Goal: Information Seeking & Learning: Learn about a topic

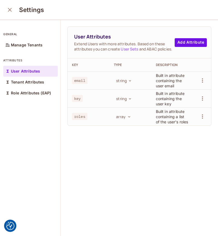
click at [111, 161] on div "User Attributes Extend Users with more attributes. Based on these attributes yo…" at bounding box center [139, 128] width 157 height 216
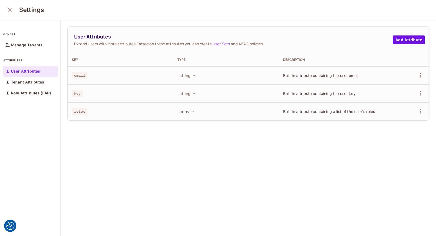
click at [85, 110] on span "roles" at bounding box center [80, 111] width 16 height 7
click at [218, 39] on button "Add Attribute" at bounding box center [408, 39] width 32 height 9
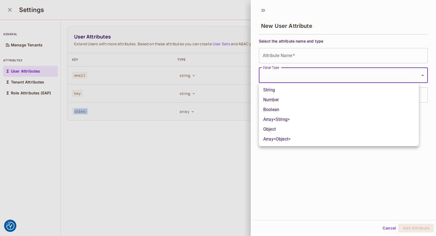
click at [218, 71] on body "We use cookies to enhance your browsing experience, serve personalized ads or c…" at bounding box center [218, 118] width 436 height 236
click at [218, 71] on div at bounding box center [218, 118] width 436 height 236
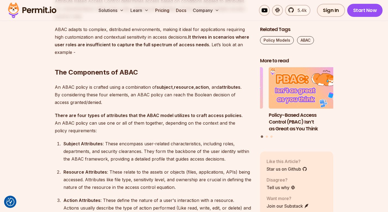
scroll to position [654, 0]
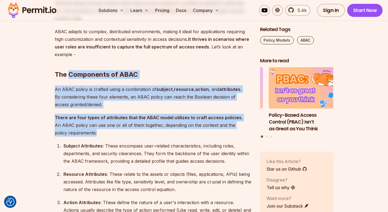
drag, startPoint x: 70, startPoint y: 77, endPoint x: 181, endPoint y: 136, distance: 126.1
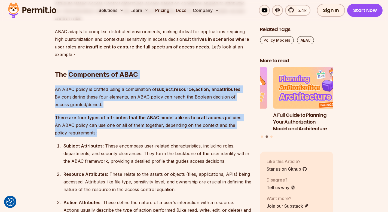
click at [125, 89] on p "An ABAC policy is crafted using a combination of subject , resource , action , …" at bounding box center [153, 97] width 197 height 23
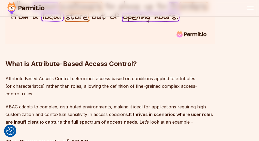
scroll to position [512, 0]
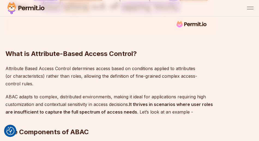
click at [36, 72] on p "Attribute Based Access Control determines access based on conditions applied to…" at bounding box center [109, 76] width 209 height 23
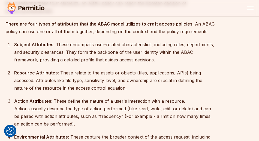
scroll to position [664, 0]
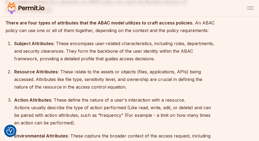
click at [134, 73] on div "Resource Attributes : These relate to the assets or objects (files, application…" at bounding box center [114, 79] width 200 height 23
click at [151, 74] on div "Resource Attributes : These relate to the assets or objects (files, application…" at bounding box center [114, 79] width 200 height 23
click at [59, 81] on div "Resource Attributes : These relate to the assets or objects (files, application…" at bounding box center [114, 79] width 200 height 23
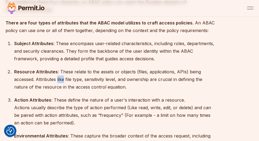
click at [59, 81] on div "Resource Attributes : These relate to the assets or objects (files, application…" at bounding box center [114, 79] width 200 height 23
click at [73, 81] on div "Resource Attributes : These relate to the assets or objects (files, application…" at bounding box center [114, 79] width 200 height 23
click at [102, 78] on div "Resource Attributes : These relate to the assets or objects (files, application…" at bounding box center [114, 79] width 200 height 23
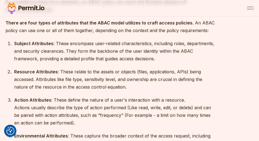
click at [142, 79] on div "Resource Attributes : These relate to the assets or objects (files, application…" at bounding box center [114, 79] width 200 height 23
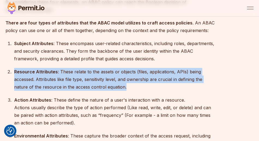
click at [142, 79] on div "Resource Attributes : These relate to the assets or objects (files, application…" at bounding box center [114, 79] width 200 height 23
click at [144, 80] on div "Resource Attributes : These relate to the assets or objects (files, application…" at bounding box center [114, 79] width 200 height 23
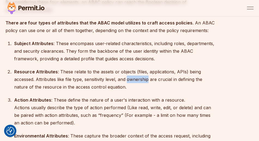
click at [144, 80] on div "Resource Attributes : These relate to the assets or objects (files, application…" at bounding box center [114, 79] width 200 height 23
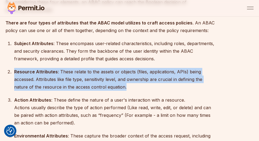
click at [144, 80] on div "Resource Attributes : These relate to the assets or objects (files, application…" at bounding box center [114, 79] width 200 height 23
click at [117, 86] on div "Resource Attributes : These relate to the assets or objects (files, application…" at bounding box center [114, 79] width 200 height 23
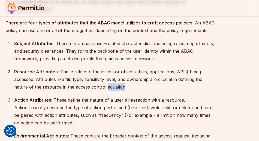
click at [117, 86] on div "Resource Attributes : These relate to the assets or objects (files, application…" at bounding box center [114, 79] width 200 height 23
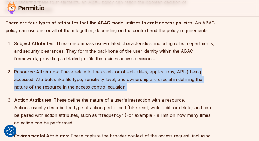
click at [117, 86] on div "Resource Attributes : These relate to the assets or objects (files, application…" at bounding box center [114, 79] width 200 height 23
click at [59, 78] on div "Resource Attributes : These relate to the assets or objects (files, application…" at bounding box center [114, 79] width 200 height 23
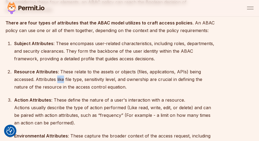
click at [59, 78] on div "Resource Attributes : These relate to the assets or objects (files, application…" at bounding box center [114, 79] width 200 height 23
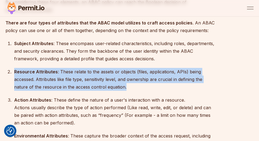
click at [59, 78] on div "Resource Attributes : These relate to the assets or objects (files, application…" at bounding box center [114, 79] width 200 height 23
click at [57, 94] on ol "Subject Attributes : These encompass user-related characteristics, including ro…" at bounding box center [109, 97] width 209 height 115
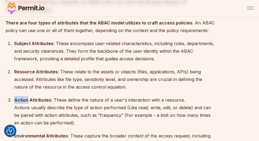
click at [57, 94] on ol "Subject Attributes : These encompass user-related characteristics, including ro…" at bounding box center [109, 97] width 209 height 115
click at [57, 100] on div "Action Attributes : These define the nature of a user's interaction with a reso…" at bounding box center [114, 111] width 200 height 30
click at [56, 103] on div "Action Attributes : These define the nature of a user's interaction with a reso…" at bounding box center [114, 111] width 200 height 30
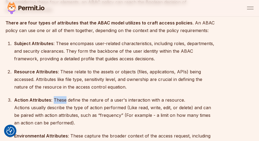
click at [56, 103] on div "Action Attributes : These define the nature of a user's interaction with a reso…" at bounding box center [114, 111] width 200 height 30
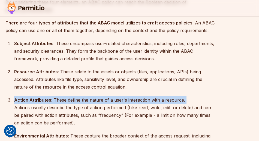
click at [56, 103] on div "Action Attributes : These define the nature of a user's interaction with a reso…" at bounding box center [114, 111] width 200 height 30
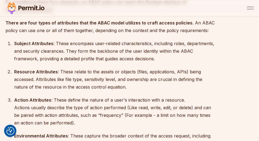
click at [57, 106] on div "Action Attributes : These define the nature of a user's interaction with a reso…" at bounding box center [114, 111] width 200 height 30
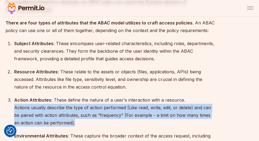
click at [57, 106] on div "Action Attributes : These define the nature of a user's interaction with a reso…" at bounding box center [114, 111] width 200 height 30
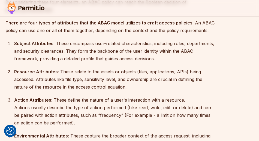
click at [57, 103] on div "Action Attributes : These define the nature of a user's interaction with a reso…" at bounding box center [114, 111] width 200 height 30
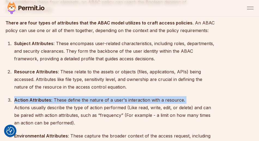
click at [57, 103] on div "Action Attributes : These define the nature of a user's interaction with a reso…" at bounding box center [114, 111] width 200 height 30
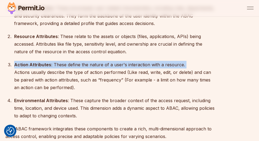
scroll to position [708, 0]
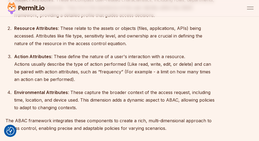
click at [122, 71] on div "Action Attributes : These define the nature of a user's interaction with a reso…" at bounding box center [114, 68] width 200 height 30
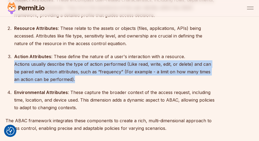
click at [122, 71] on div "Action Attributes : These define the nature of a user's interaction with a reso…" at bounding box center [114, 68] width 200 height 30
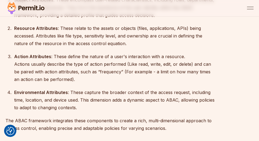
click at [51, 57] on div "Action Attributes : These define the nature of a user's interaction with a reso…" at bounding box center [114, 68] width 200 height 30
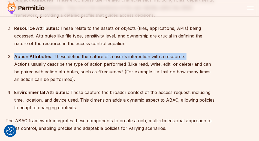
click at [51, 57] on div "Action Attributes : These define the nature of a user's interaction with a reso…" at bounding box center [114, 68] width 200 height 30
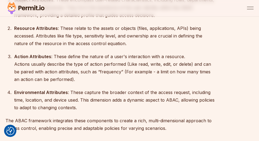
click at [60, 62] on div "Action Attributes : These define the nature of a user's interaction with a reso…" at bounding box center [114, 68] width 200 height 30
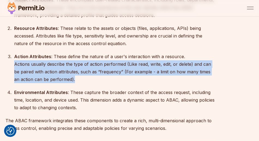
click at [60, 62] on div "Action Attributes : These define the nature of a user's interaction with a reso…" at bounding box center [114, 68] width 200 height 30
click at [60, 71] on div "Action Attributes : These define the nature of a user's interaction with a reso…" at bounding box center [114, 68] width 200 height 30
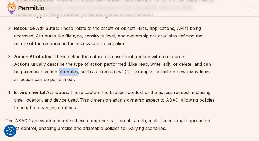
click at [60, 71] on div "Action Attributes : These define the nature of a user's interaction with a reso…" at bounding box center [114, 68] width 200 height 30
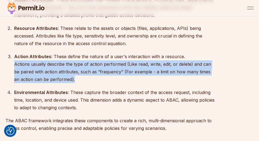
click at [60, 71] on div "Action Attributes : These define the nature of a user's interaction with a reso…" at bounding box center [114, 68] width 200 height 30
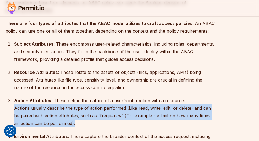
scroll to position [664, 0]
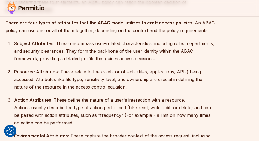
click at [98, 45] on div "Subject Attributes : These encompass user-related characteristics, including ro…" at bounding box center [114, 51] width 200 height 23
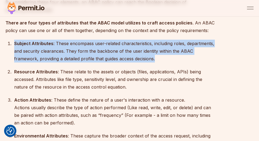
click at [98, 45] on div "Subject Attributes : These encompass user-related characteristics, including ro…" at bounding box center [114, 51] width 200 height 23
click at [108, 40] on div "Subject Attributes : These encompass user-related characteristics, including ro…" at bounding box center [114, 51] width 200 height 23
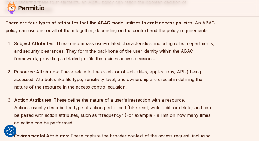
click at [107, 53] on div "Subject Attributes : These encompass user-related characteristics, including ro…" at bounding box center [114, 51] width 200 height 23
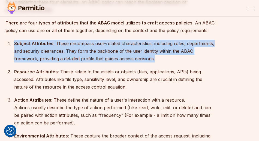
click at [107, 53] on div "Subject Attributes : These encompass user-related characteristics, including ro…" at bounding box center [114, 51] width 200 height 23
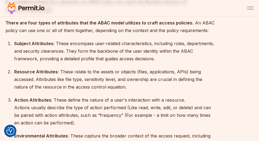
click at [97, 76] on div "Resource Attributes : These relate to the assets or objects (files, application…" at bounding box center [114, 79] width 200 height 23
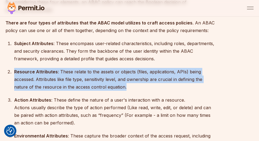
click at [97, 76] on div "Resource Attributes : These relate to the assets or objects (files, application…" at bounding box center [114, 79] width 200 height 23
click at [107, 78] on div "Resource Attributes : These relate to the assets or objects (files, application…" at bounding box center [114, 79] width 200 height 23
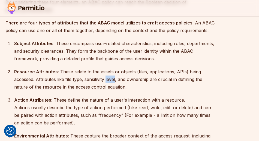
click at [108, 78] on div "Resource Attributes : These relate to the assets or objects (files, application…" at bounding box center [114, 79] width 200 height 23
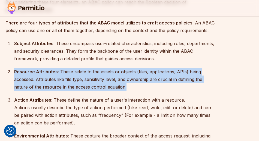
click at [108, 78] on div "Resource Attributes : These relate to the assets or objects (files, application…" at bounding box center [114, 79] width 200 height 23
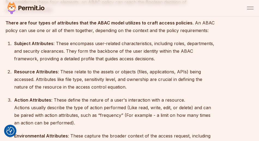
click at [104, 48] on div "Subject Attributes : These encompass user-related characteristics, including ro…" at bounding box center [114, 51] width 200 height 23
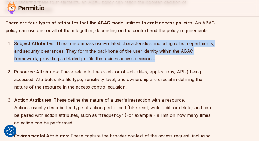
click at [104, 48] on div "Subject Attributes : These encompass user-related characteristics, including ro…" at bounding box center [114, 51] width 200 height 23
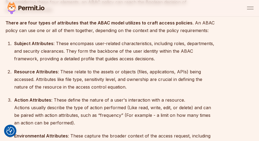
click at [83, 75] on div "Resource Attributes : These relate to the assets or objects (files, application…" at bounding box center [114, 79] width 200 height 23
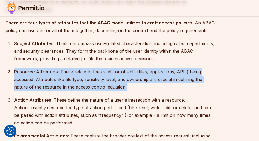
click at [83, 75] on div "Resource Attributes : These relate to the assets or objects (files, application…" at bounding box center [114, 79] width 200 height 23
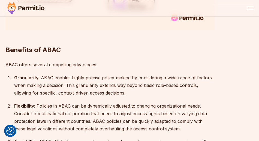
scroll to position [991, 0]
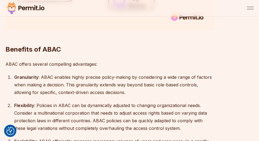
click at [98, 78] on div "Granularity : ABAC enables highly precise policy-making by considering a wide r…" at bounding box center [114, 85] width 200 height 23
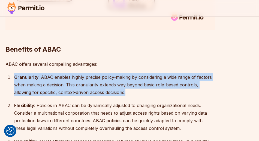
click at [98, 78] on div "Granularity : ABAC enables highly precise policy-making by considering a wide r…" at bounding box center [114, 85] width 200 height 23
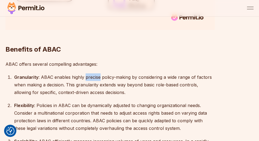
click at [98, 78] on div "Granularity : ABAC enables highly precise policy-making by considering a wide r…" at bounding box center [114, 85] width 200 height 23
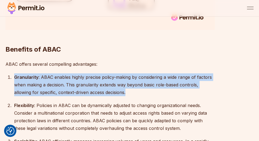
click at [98, 79] on div "Granularity : ABAC enables highly precise policy-making by considering a wide r…" at bounding box center [114, 85] width 200 height 23
click at [94, 89] on div "Granularity : ABAC enables highly precise policy-making by considering a wide r…" at bounding box center [114, 85] width 200 height 23
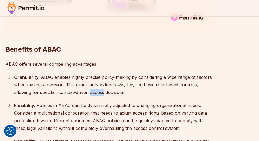
click at [94, 89] on div "Granularity : ABAC enables highly precise policy-making by considering a wide r…" at bounding box center [114, 85] width 200 height 23
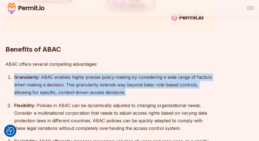
click at [94, 89] on div "Granularity : ABAC enables highly precise policy-making by considering a wide r…" at bounding box center [114, 85] width 200 height 23
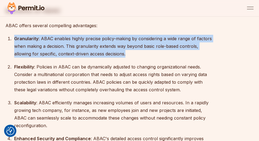
scroll to position [1035, 0]
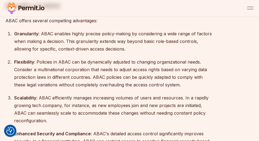
click at [52, 62] on div "Flexibility : Policies in ABAC can be dynamically adjusted to changing organiza…" at bounding box center [114, 73] width 200 height 30
click at [51, 62] on div "Flexibility : Policies in ABAC can be dynamically adjusted to changing organiza…" at bounding box center [114, 73] width 200 height 30
click at [46, 101] on div "Scalability : ABAC efficiently manages increasing volumes of users and resource…" at bounding box center [114, 109] width 200 height 30
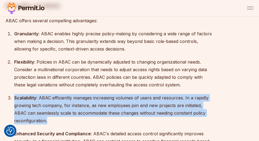
click at [46, 101] on div "Scalability : ABAC efficiently manages increasing volumes of users and resource…" at bounding box center [114, 109] width 200 height 30
click at [121, 112] on div "Scalability : ABAC efficiently manages increasing volumes of users and resource…" at bounding box center [114, 109] width 200 height 30
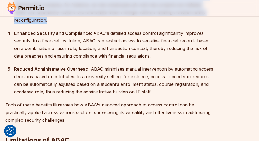
scroll to position [1144, 0]
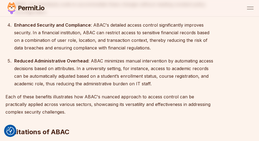
click at [113, 62] on div "Reduced Administrative Overhead : ABAC minimizes manual intervention by automat…" at bounding box center [114, 72] width 200 height 30
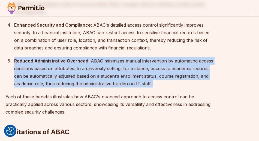
click at [113, 62] on div "Reduced Administrative Overhead : ABAC minimizes manual intervention by automat…" at bounding box center [114, 72] width 200 height 30
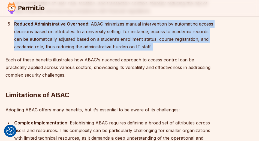
scroll to position [1187, 0]
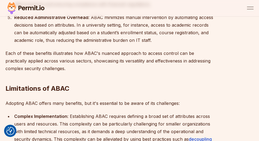
click at [111, 60] on p "Each of these benefits illustrates how ABAC's nuanced approach to access contro…" at bounding box center [109, 61] width 209 height 23
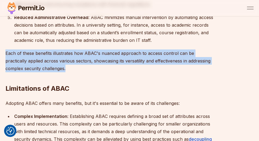
click at [111, 60] on p "Each of these benefits illustrates how ABAC's nuanced approach to access contro…" at bounding box center [109, 61] width 209 height 23
click at [59, 55] on p "Each of these benefits illustrates how ABAC's nuanced approach to access contro…" at bounding box center [109, 61] width 209 height 23
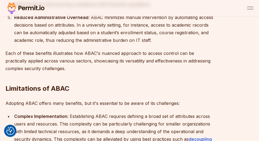
click at [71, 59] on p "Each of these benefits illustrates how ABAC's nuanced approach to access contro…" at bounding box center [109, 61] width 209 height 23
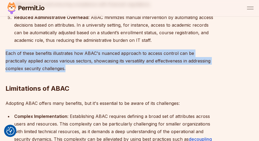
click at [71, 59] on p "Each of these benefits illustrates how ABAC's nuanced approach to access contro…" at bounding box center [109, 61] width 209 height 23
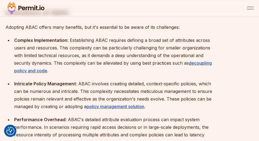
scroll to position [1231, 0]
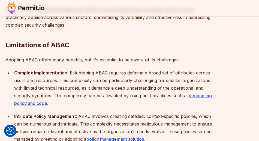
click at [131, 81] on div "Complex Implementation : Establishing ABAC requires defining a broad set of att…" at bounding box center [114, 88] width 200 height 38
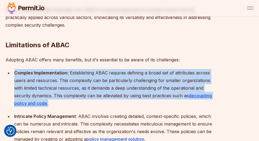
click at [131, 81] on div "Complex Implementation : Establishing ABAC requires defining a broad set of att…" at bounding box center [114, 88] width 200 height 38
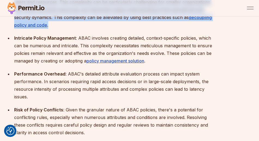
scroll to position [1318, 0]
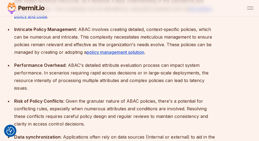
click at [21, 29] on strong "Intricate Policy Management" at bounding box center [45, 29] width 62 height 5
copy strong "Intricate"
click at [40, 41] on div "Intricate Policy Management : ABAC involves creating detailed, context-specific…" at bounding box center [114, 41] width 200 height 30
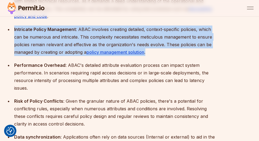
click at [40, 41] on div "Intricate Policy Management : ABAC involves creating detailed, context-specific…" at bounding box center [114, 41] width 200 height 30
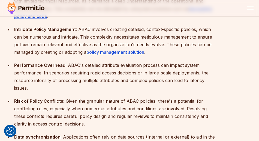
click at [54, 75] on div "Performance Overhead : ABAC's detailed attribute evaluation process can impact …" at bounding box center [114, 77] width 200 height 30
click at [53, 75] on div "Performance Overhead : ABAC's detailed attribute evaluation process can impact …" at bounding box center [114, 77] width 200 height 30
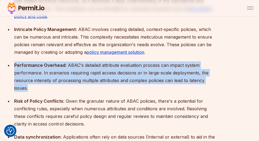
click at [53, 75] on div "Performance Overhead : ABAC's detailed attribute evaluation process can impact …" at bounding box center [114, 77] width 200 height 30
click at [111, 68] on div "Performance Overhead : ABAC's detailed attribute evaluation process can impact …" at bounding box center [114, 77] width 200 height 30
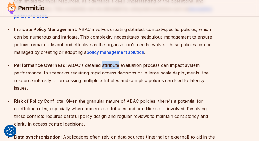
click at [111, 68] on div "Performance Overhead : ABAC's detailed attribute evaluation process can impact …" at bounding box center [114, 77] width 200 height 30
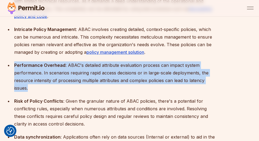
click at [111, 68] on div "Performance Overhead : ABAC's detailed attribute evaluation process can impact …" at bounding box center [114, 77] width 200 height 30
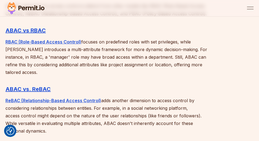
scroll to position [1536, 0]
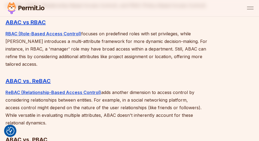
click at [151, 34] on p "RBAC (Role-Based Access Control) focuses on predefined roles with set privilege…" at bounding box center [109, 49] width 209 height 38
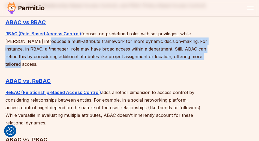
drag, startPoint x: 31, startPoint y: 41, endPoint x: 209, endPoint y: 58, distance: 178.9
click at [209, 58] on p "RBAC (Role-Based Access Control) focuses on predefined roles with set privilege…" at bounding box center [109, 49] width 209 height 38
click at [171, 58] on p "RBAC (Role-Based Access Control) focuses on predefined roles with set privilege…" at bounding box center [109, 49] width 209 height 38
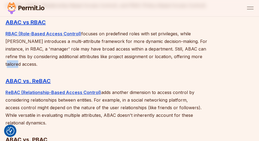
click at [171, 58] on p "RBAC (Role-Based Access Control) focuses on predefined roles with set privilege…" at bounding box center [109, 49] width 209 height 38
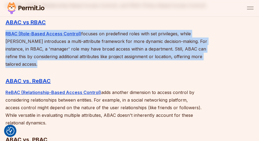
click at [171, 58] on p "RBAC (Role-Based Access Control) focuses on predefined roles with set privilege…" at bounding box center [109, 49] width 209 height 38
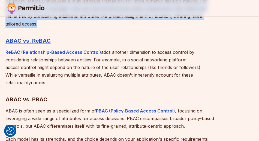
scroll to position [1579, 0]
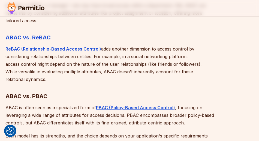
click at [36, 58] on p "ReBAC (Relationship-Based Access Control) adds another dimension to access cont…" at bounding box center [109, 64] width 209 height 38
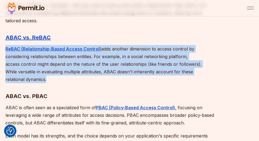
click at [36, 58] on p "ReBAC (Relationship-Based Access Control) adds another dimension to access cont…" at bounding box center [109, 64] width 209 height 38
click at [103, 46] on p "ReBAC (Relationship-Based Access Control) adds another dimension to access cont…" at bounding box center [109, 64] width 209 height 38
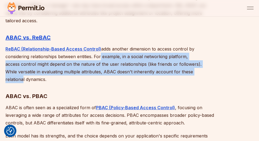
drag, startPoint x: 100, startPoint y: 50, endPoint x: 177, endPoint y: 67, distance: 78.7
click at [177, 67] on p "ReBAC (Relationship-Based Access Control) adds another dimension to access cont…" at bounding box center [109, 64] width 209 height 38
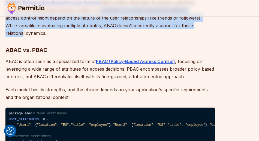
scroll to position [1623, 0]
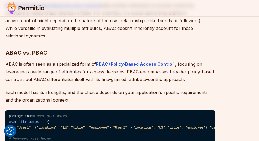
click at [17, 60] on p "ABAC is often seen as a specialized form of PBAC (Policy-Based Access Control) …" at bounding box center [109, 71] width 209 height 23
click at [18, 60] on p "ABAC is often seen as a specialized form of PBAC (Policy-Based Access Control) …" at bounding box center [109, 71] width 209 height 23
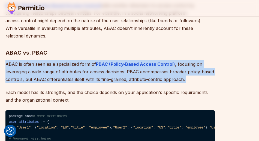
click at [18, 60] on p "ABAC is often seen as a specialized form of PBAC (Policy-Based Access Control) …" at bounding box center [109, 71] width 209 height 23
click at [60, 62] on p "ABAC is often seen as a specialized form of PBAC (Policy-Based Access Control) …" at bounding box center [109, 71] width 209 height 23
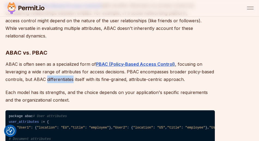
click at [60, 62] on p "ABAC is often seen as a specialized form of PBAC (Policy-Based Access Control) …" at bounding box center [109, 71] width 209 height 23
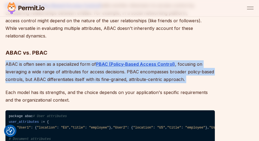
click at [59, 62] on p "ABAC is often seen as a specialized form of PBAC (Policy-Based Access Control) …" at bounding box center [109, 71] width 209 height 23
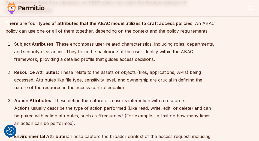
scroll to position [664, 0]
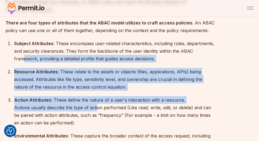
drag, startPoint x: 52, startPoint y: 76, endPoint x: 99, endPoint y: 107, distance: 56.2
click at [98, 107] on ol "Subject Attributes : These encompass user-related characteristics, including ro…" at bounding box center [109, 97] width 209 height 115
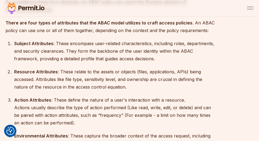
click at [99, 108] on div "Action Attributes : These define the nature of a user's interaction with a reso…" at bounding box center [114, 111] width 200 height 30
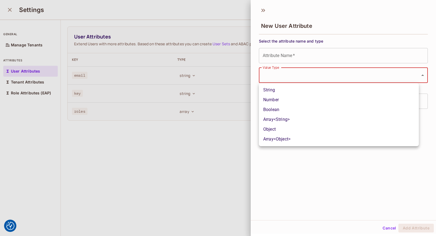
click at [239, 167] on div at bounding box center [218, 118] width 436 height 236
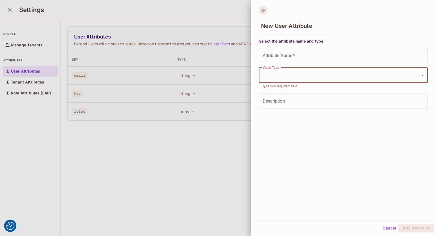
click at [267, 8] on div "New User Attribute" at bounding box center [343, 21] width 185 height 30
click at [262, 9] on icon at bounding box center [263, 10] width 9 height 9
